Goal: Information Seeking & Learning: Learn about a topic

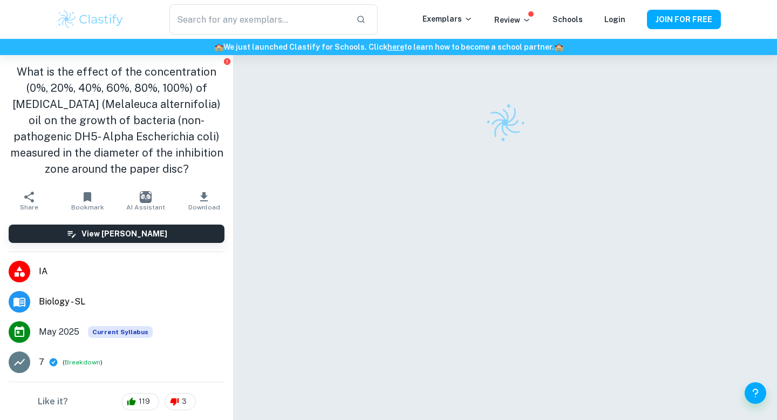
scroll to position [240, 0]
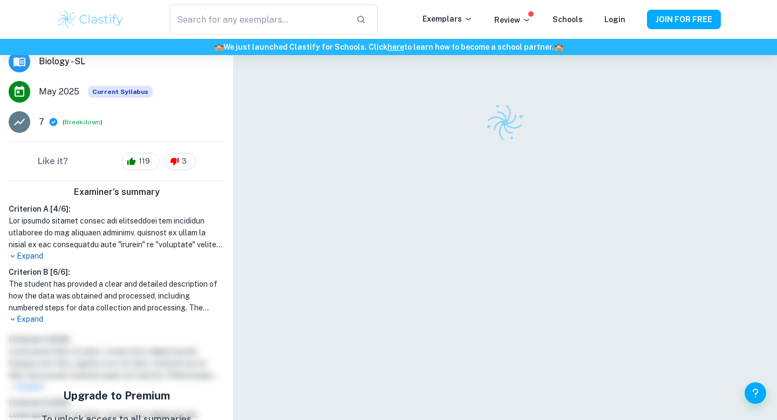
click at [33, 255] on p "Expand" at bounding box center [117, 255] width 216 height 11
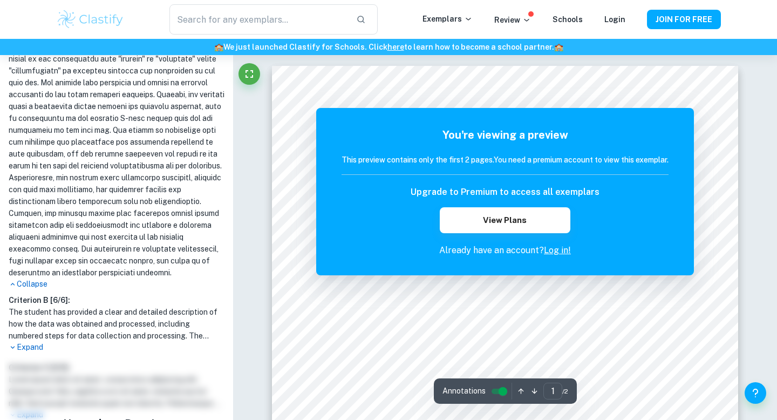
scroll to position [426, 0]
click at [26, 352] on p "Expand" at bounding box center [117, 346] width 216 height 11
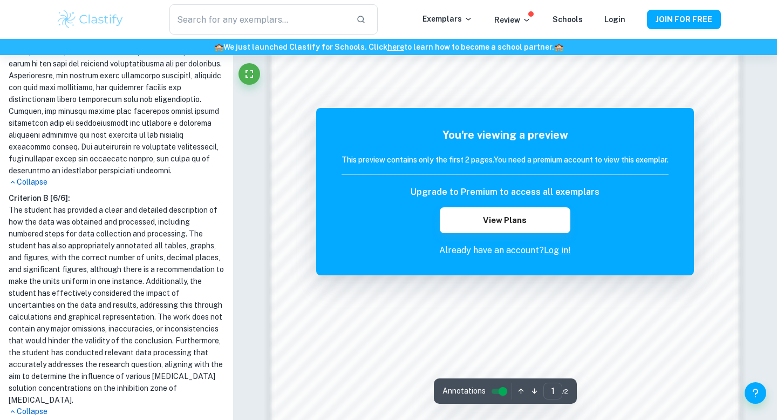
scroll to position [913, 0]
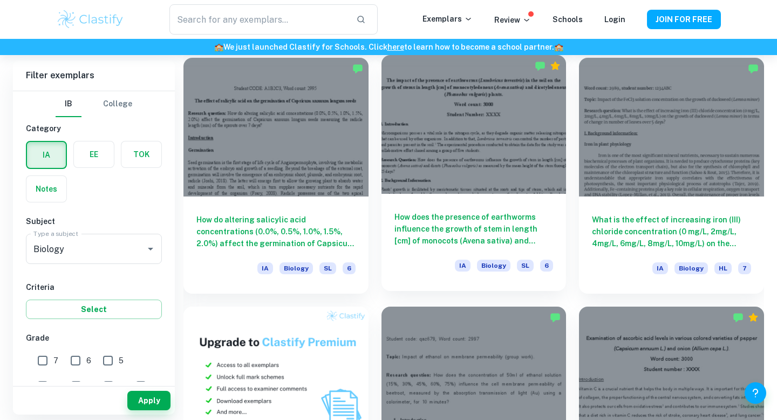
scroll to position [560, 0]
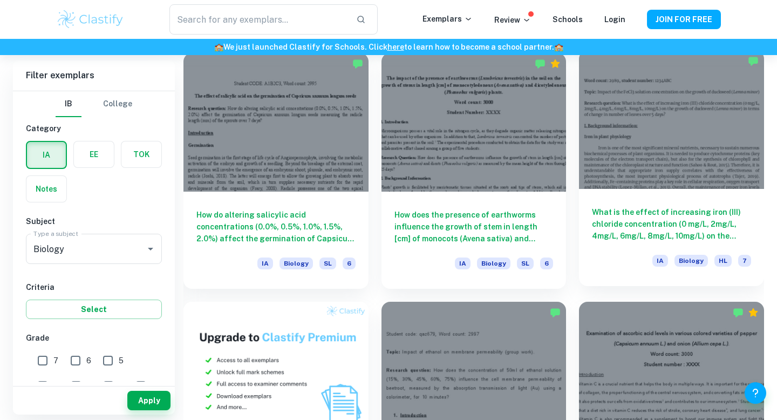
click at [665, 229] on h6 "What is the effect of increasing iron (III) chloride concentration (0 mg/L, 2mg…" at bounding box center [671, 224] width 159 height 36
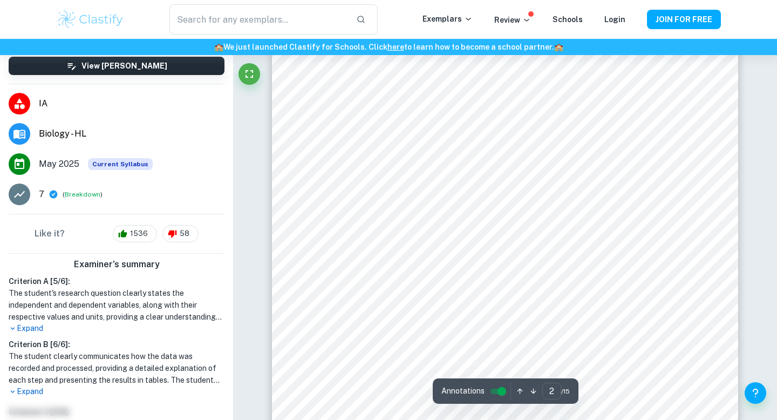
scroll to position [186, 0]
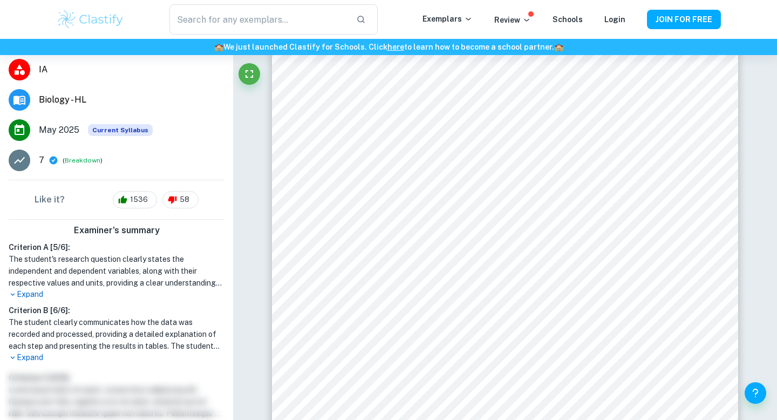
click at [25, 295] on p "Expand" at bounding box center [117, 294] width 216 height 11
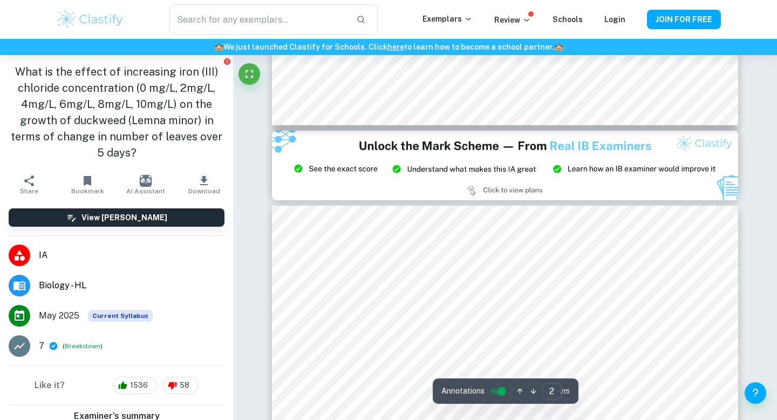
scroll to position [1255, 0]
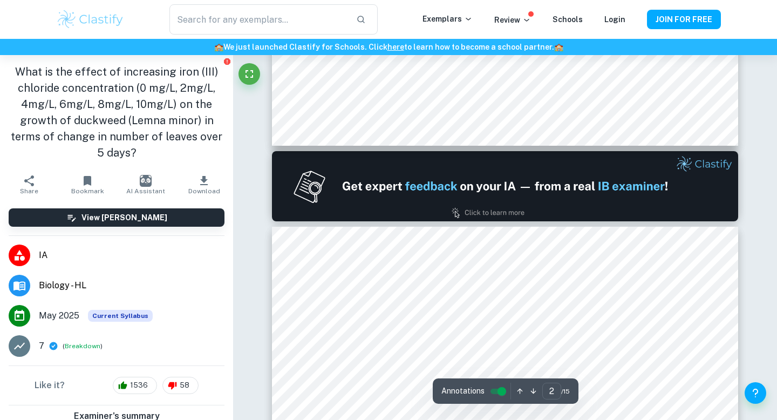
type input "1"
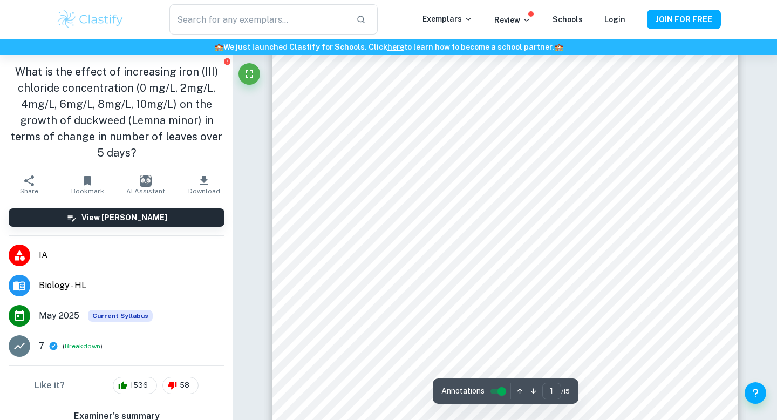
scroll to position [145, 0]
